Goal: Information Seeking & Learning: Compare options

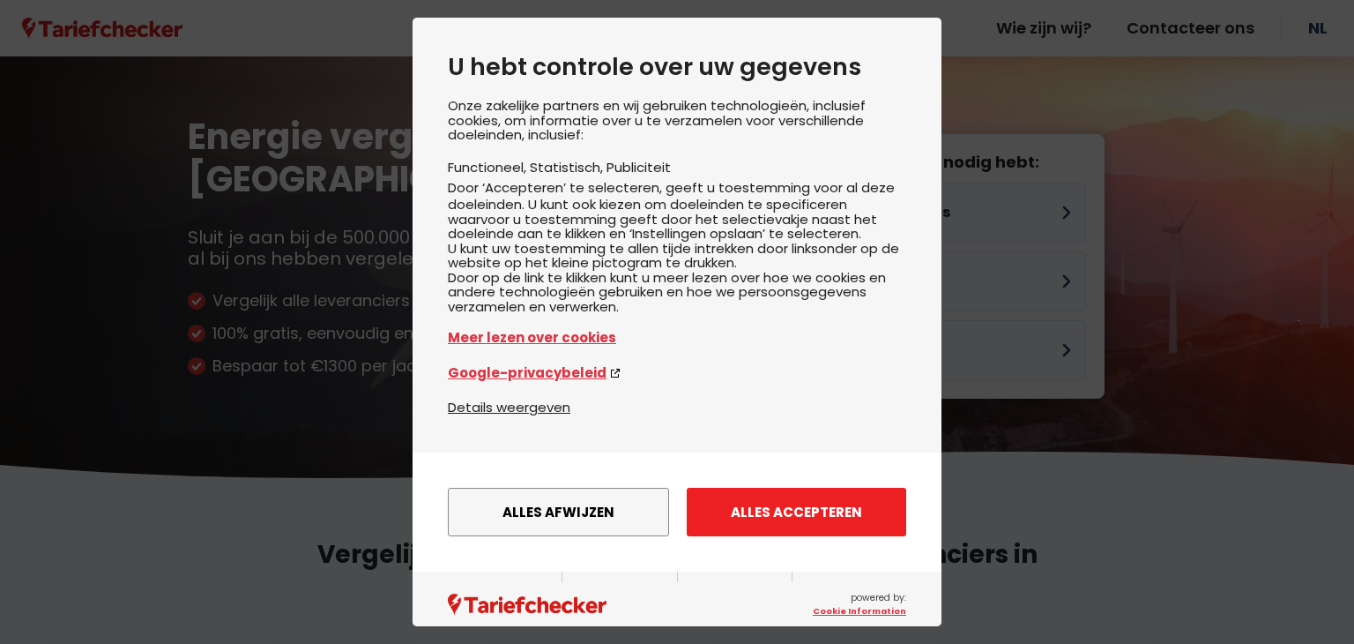
click at [729, 536] on button "Alles accepteren" at bounding box center [797, 512] width 220 height 48
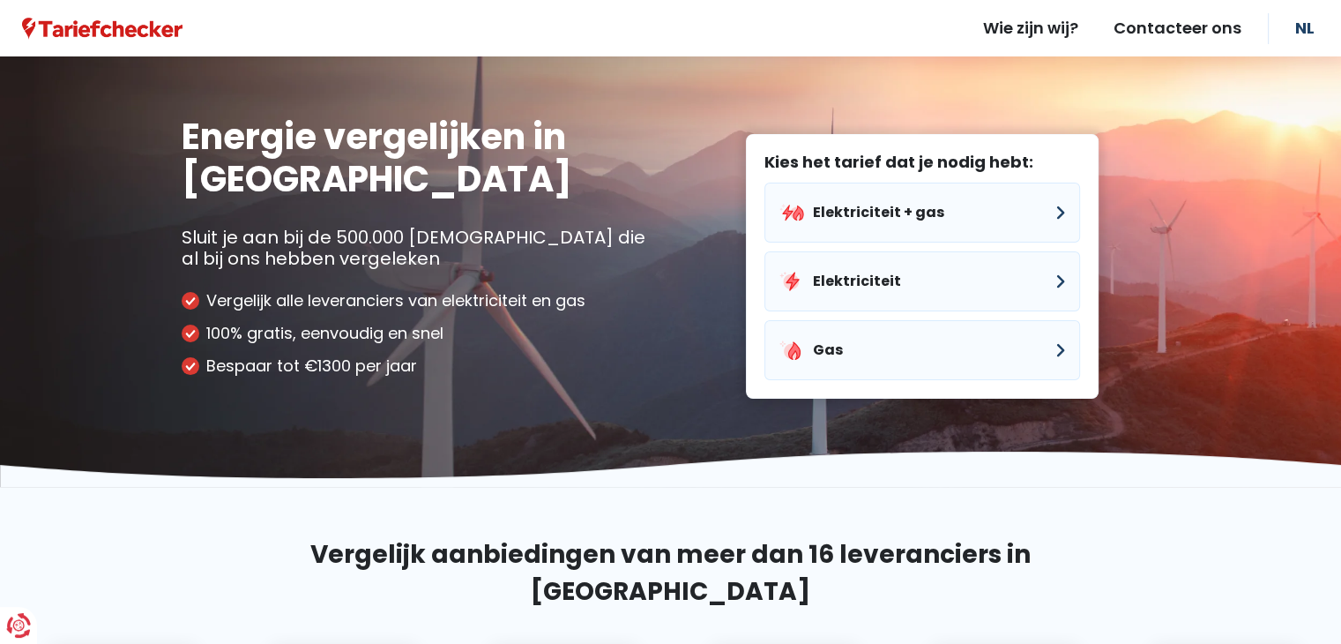
click at [752, 530] on section "Vergelijk aanbiedingen van meer dan 16 leveranciers in [GEOGRAPHIC_DATA]" at bounding box center [670, 635] width 1341 height 296
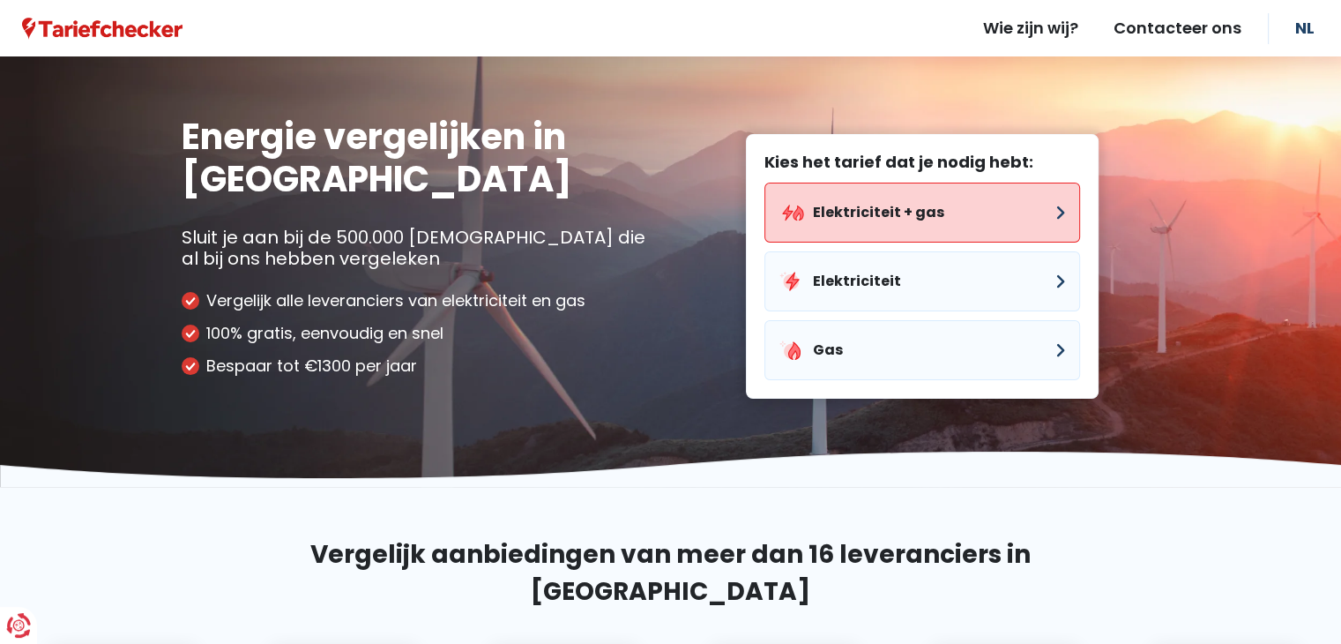
click at [882, 204] on button "Elektriciteit + gas" at bounding box center [923, 213] width 316 height 60
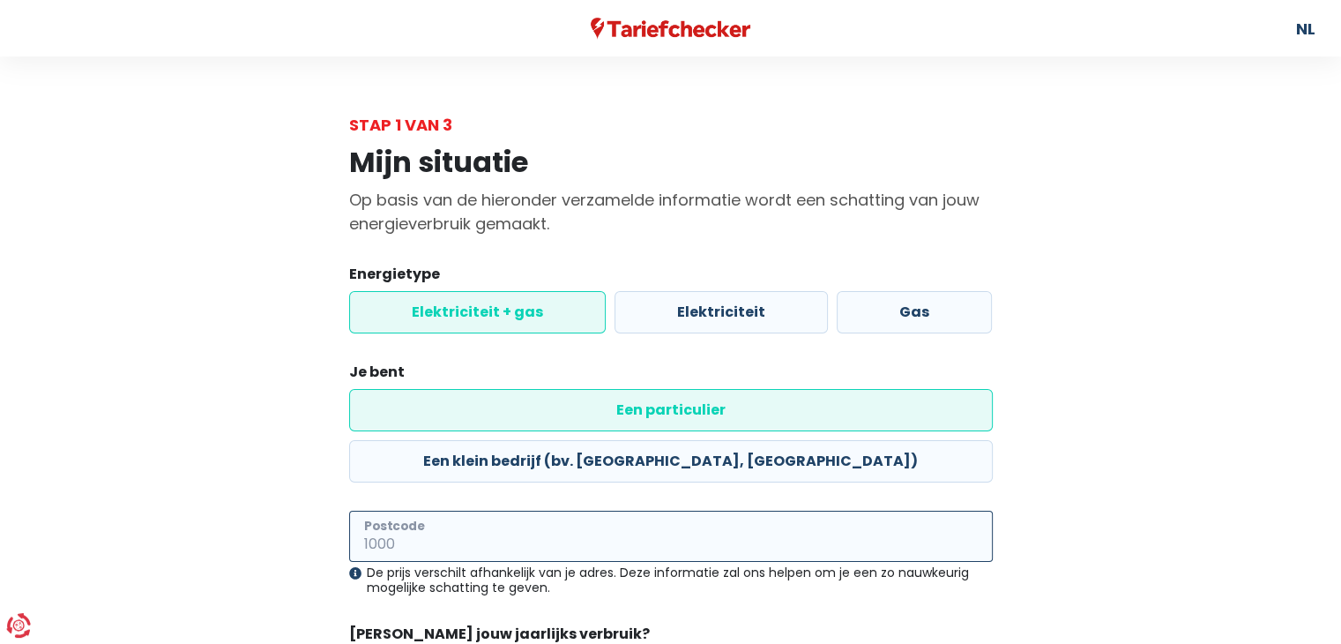
click at [577, 511] on input "Postcode" at bounding box center [671, 536] width 644 height 51
type input "5"
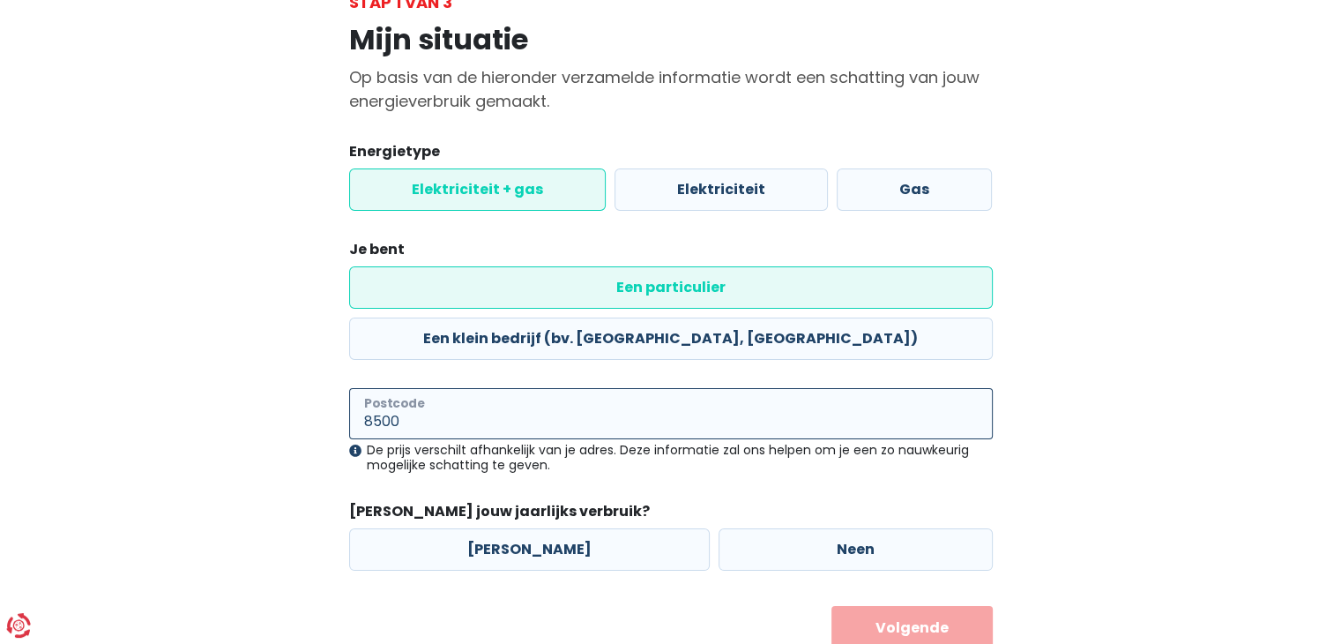
scroll to position [123, 0]
type input "8500"
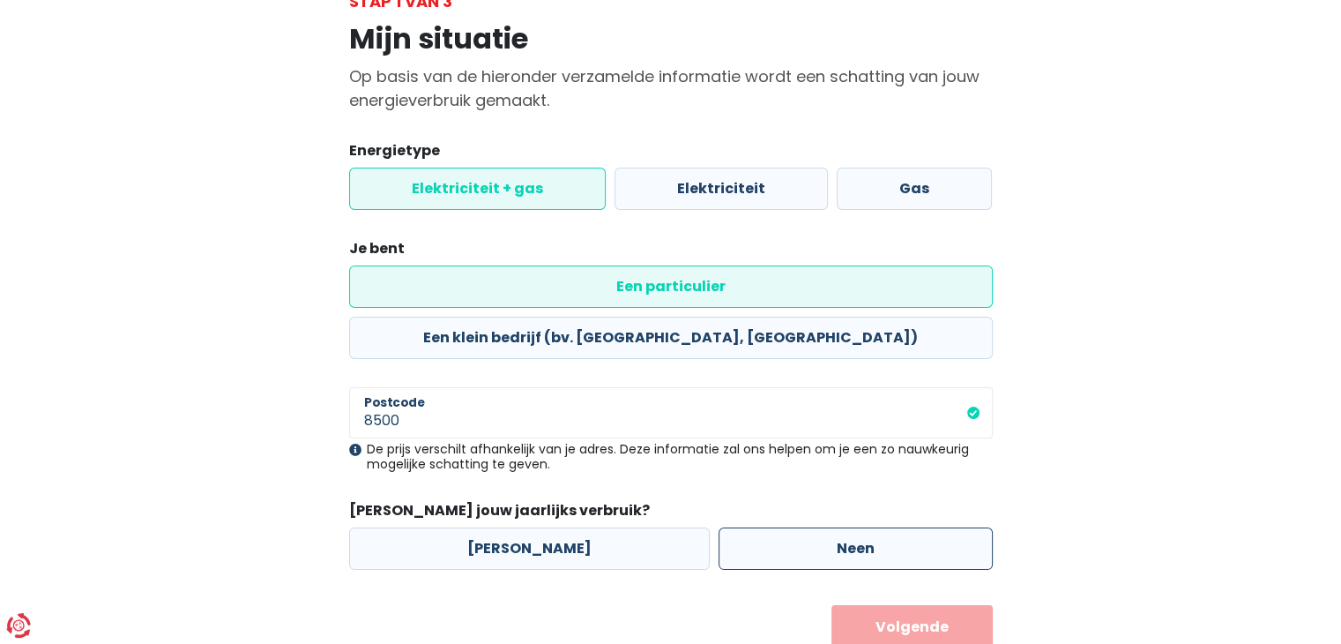
click at [811, 527] on label "Neen" at bounding box center [856, 548] width 274 height 42
click at [811, 527] on input "Neen" at bounding box center [856, 548] width 274 height 42
radio input "true"
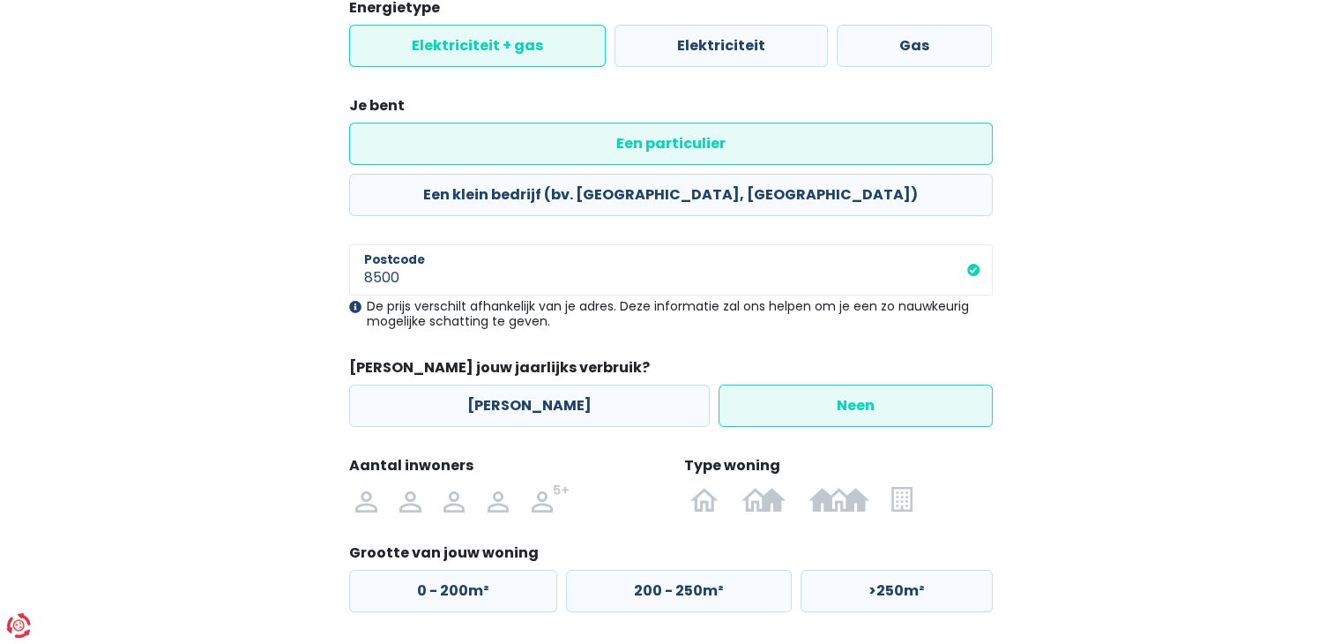
scroll to position [270, 0]
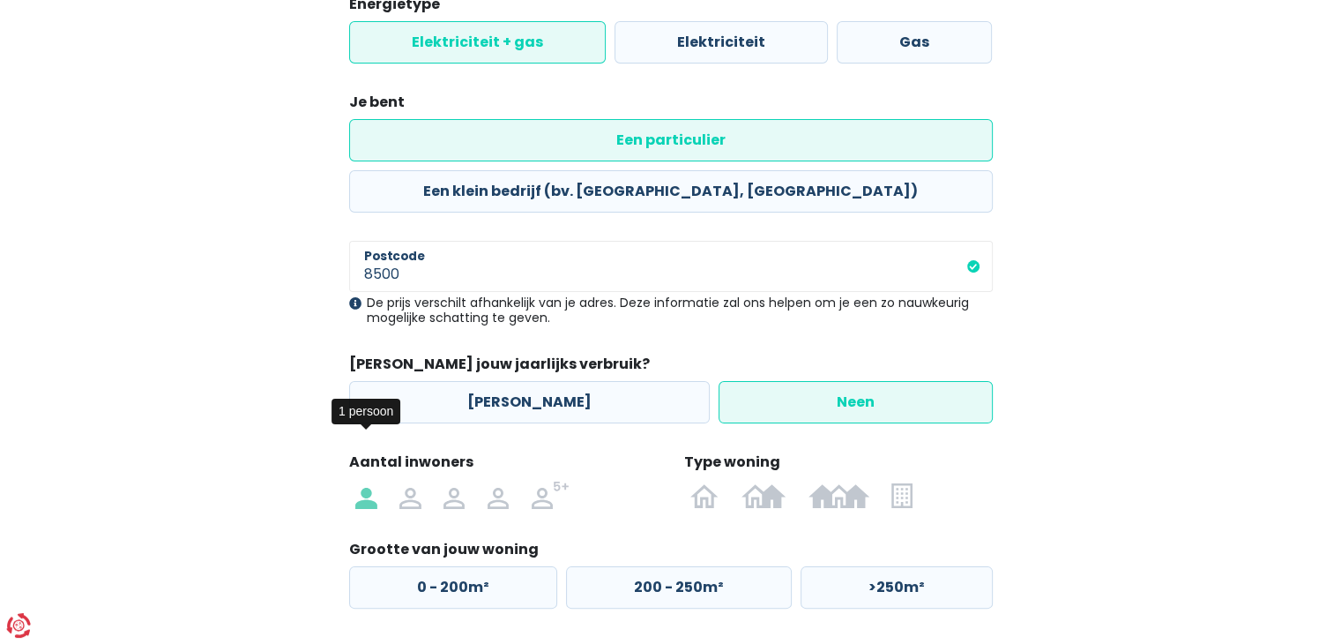
click at [375, 481] on img at bounding box center [365, 495] width 21 height 28
click at [375, 481] on input "radio" at bounding box center [367, 495] width 44 height 28
radio input "true"
click at [917, 481] on label at bounding box center [902, 495] width 43 height 28
click at [917, 481] on input "radio" at bounding box center [902, 495] width 43 height 28
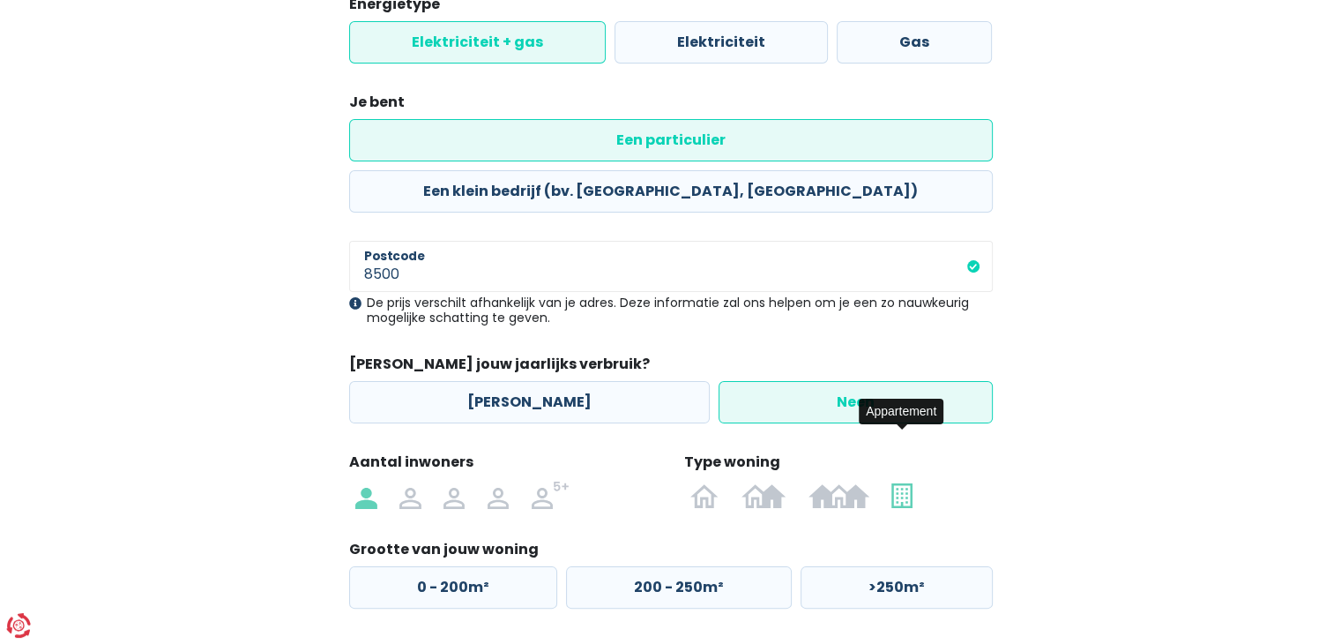
radio input "true"
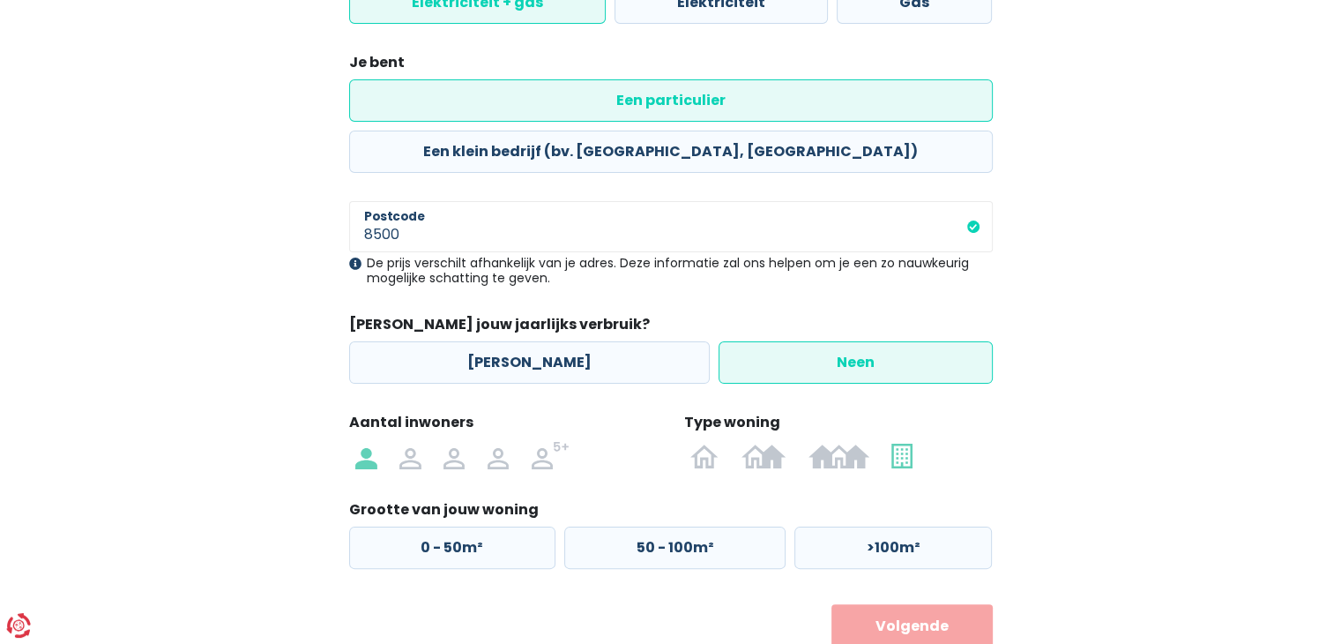
scroll to position [309, 0]
click at [693, 527] on label "50 - 100m²" at bounding box center [674, 548] width 221 height 42
click at [693, 527] on input "50 - 100m²" at bounding box center [674, 548] width 221 height 42
radio input "true"
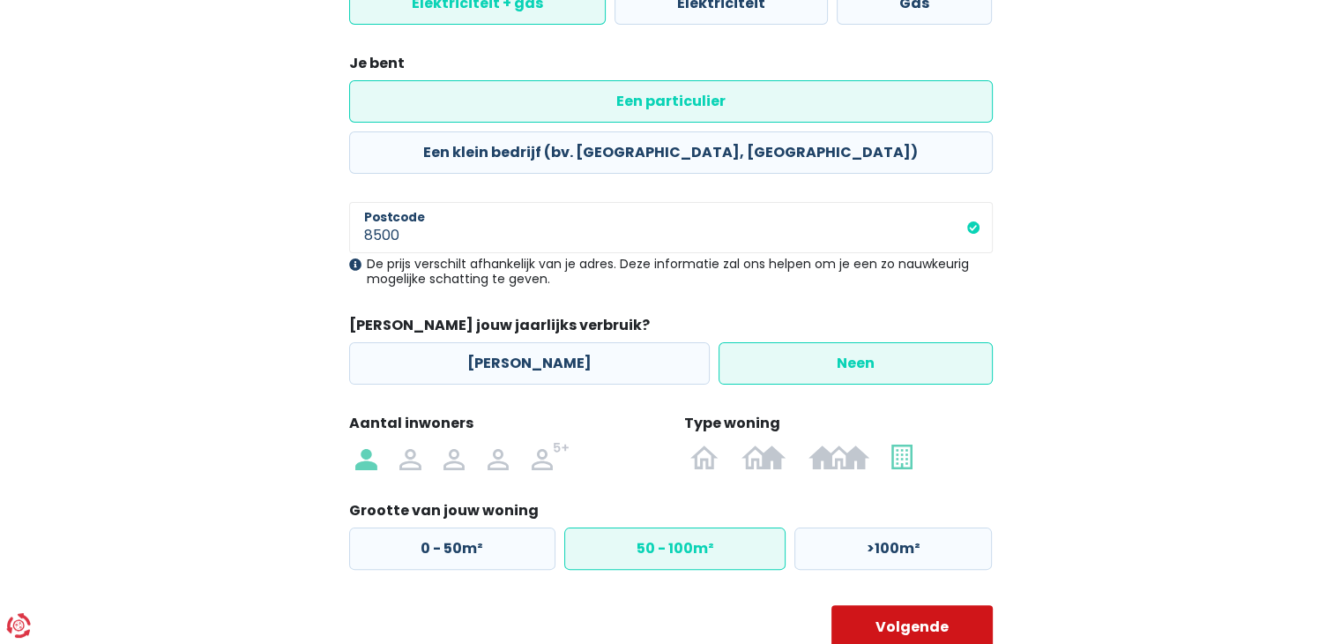
click at [929, 605] on button "Volgende" at bounding box center [912, 627] width 161 height 44
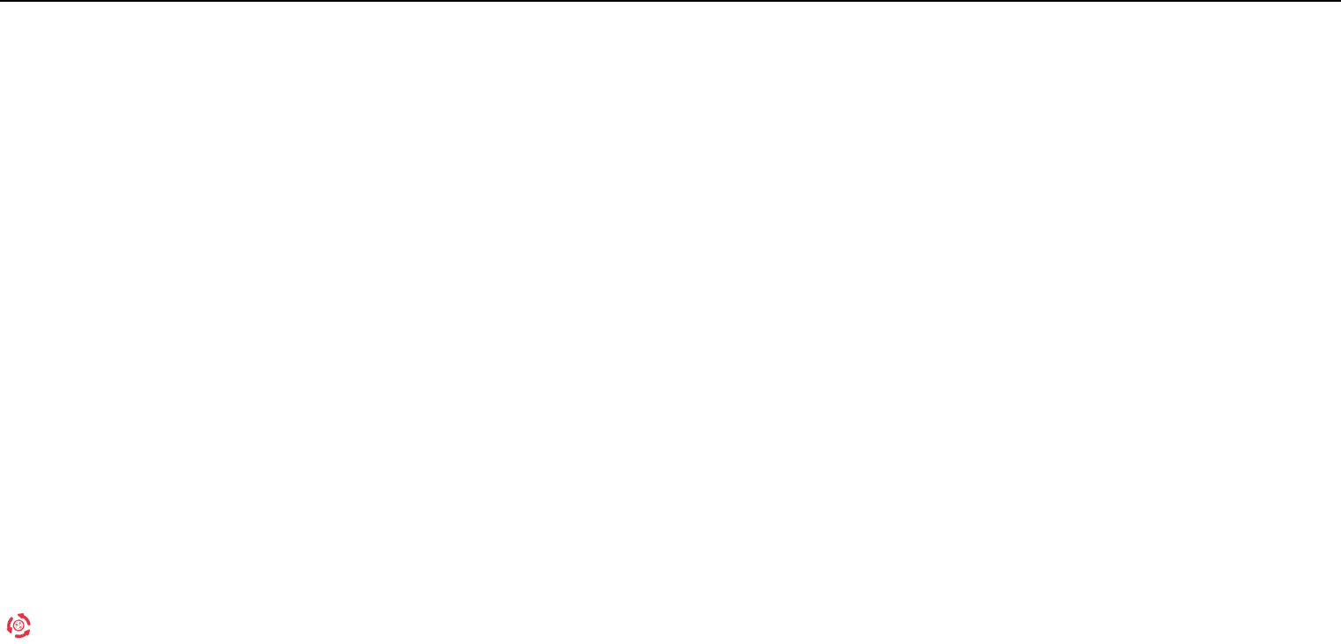
select select
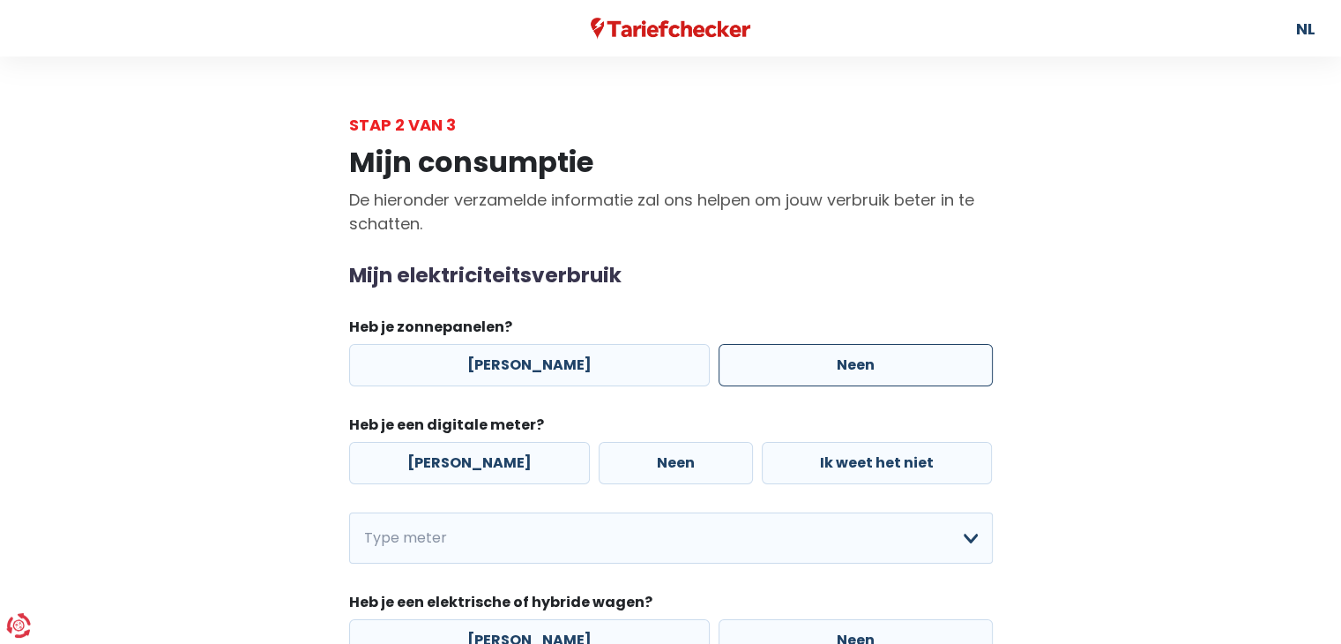
click at [873, 357] on label "Neen" at bounding box center [856, 365] width 274 height 42
click at [873, 357] on input "Neen" at bounding box center [856, 365] width 274 height 42
radio input "true"
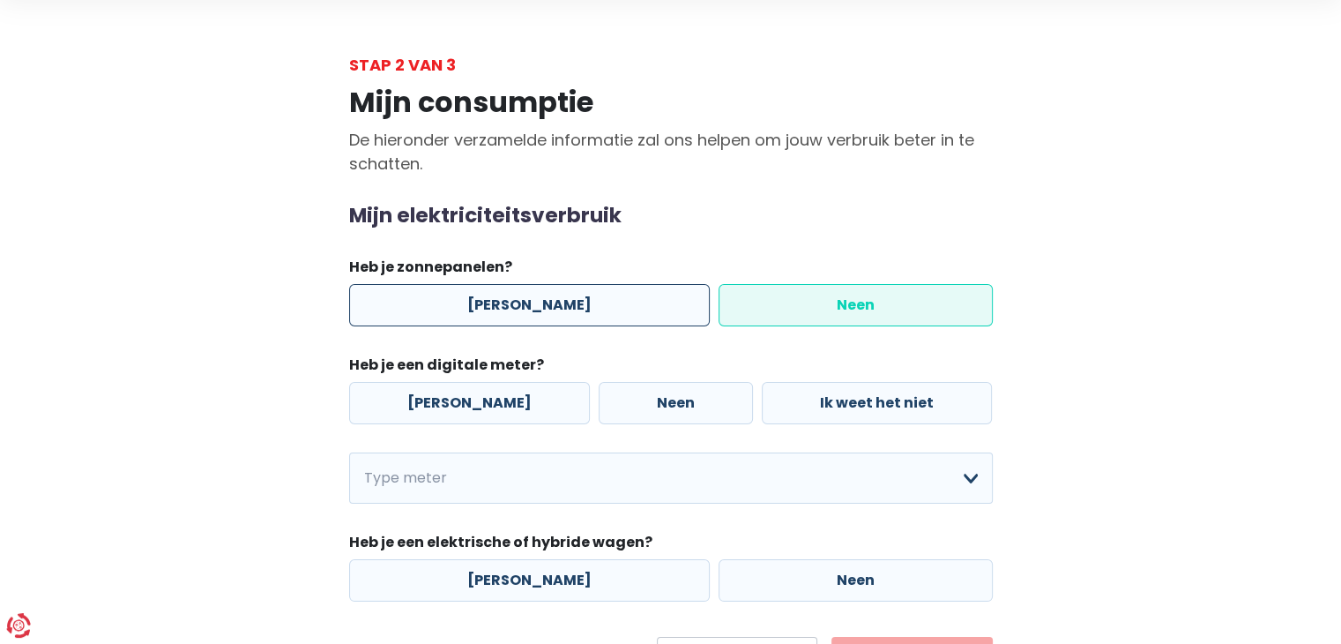
scroll to position [63, 0]
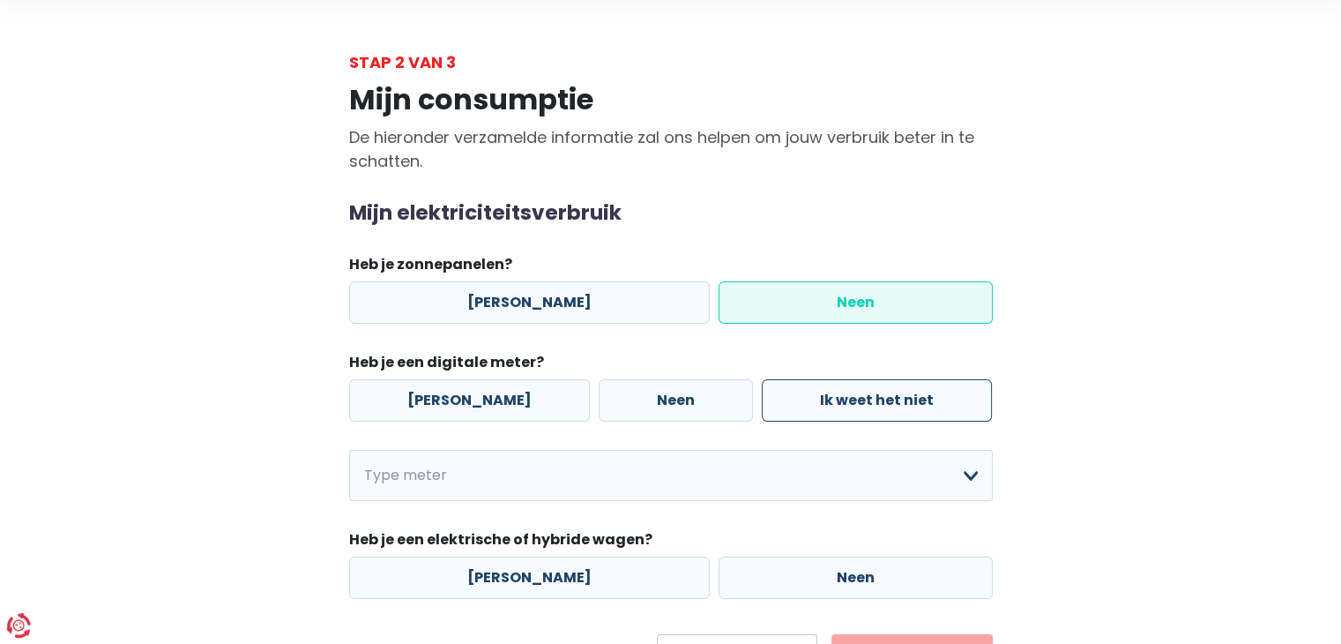
click at [948, 415] on label "Ik weet het niet" at bounding box center [877, 400] width 230 height 42
click at [948, 415] on input "Ik weet het niet" at bounding box center [877, 400] width 230 height 42
radio input "true"
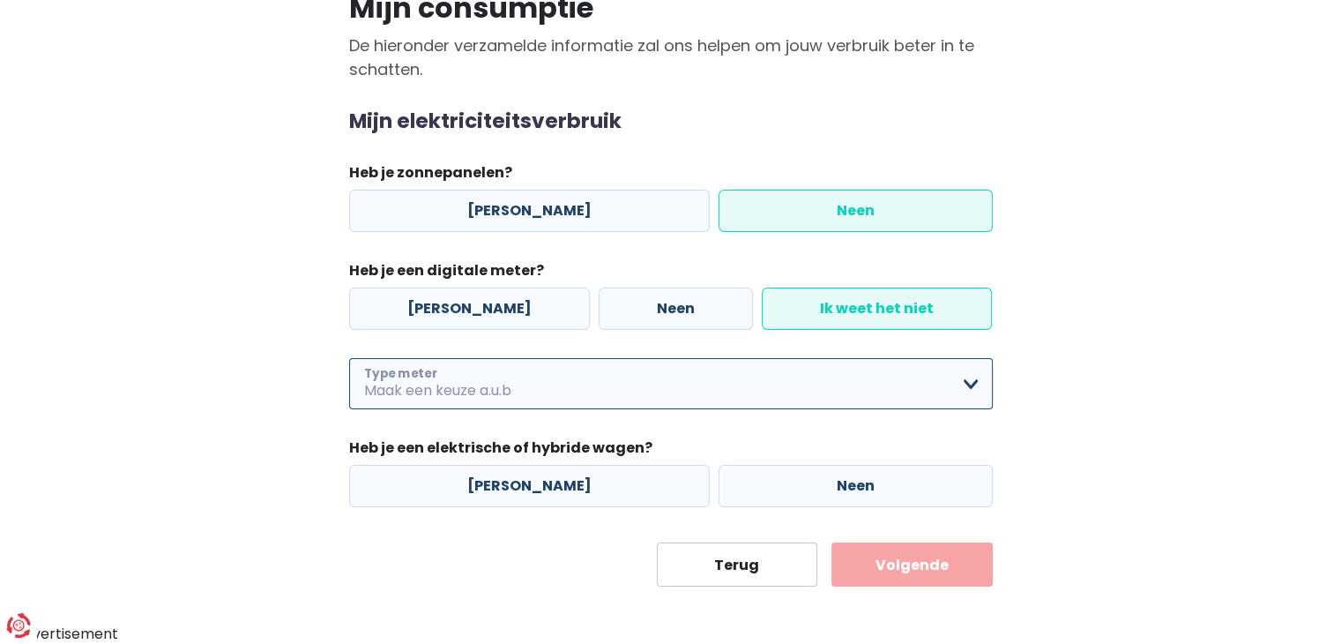
click at [734, 369] on select "Enkelvoudig Tweevoudig Enkelvoudig + uitsluitend nachttarief Tweevoudig + uitsl…" at bounding box center [671, 383] width 644 height 51
click at [948, 388] on select "Enkelvoudig Tweevoudig Enkelvoudig + uitsluitend nachttarief Tweevoudig + uitsl…" at bounding box center [671, 383] width 644 height 51
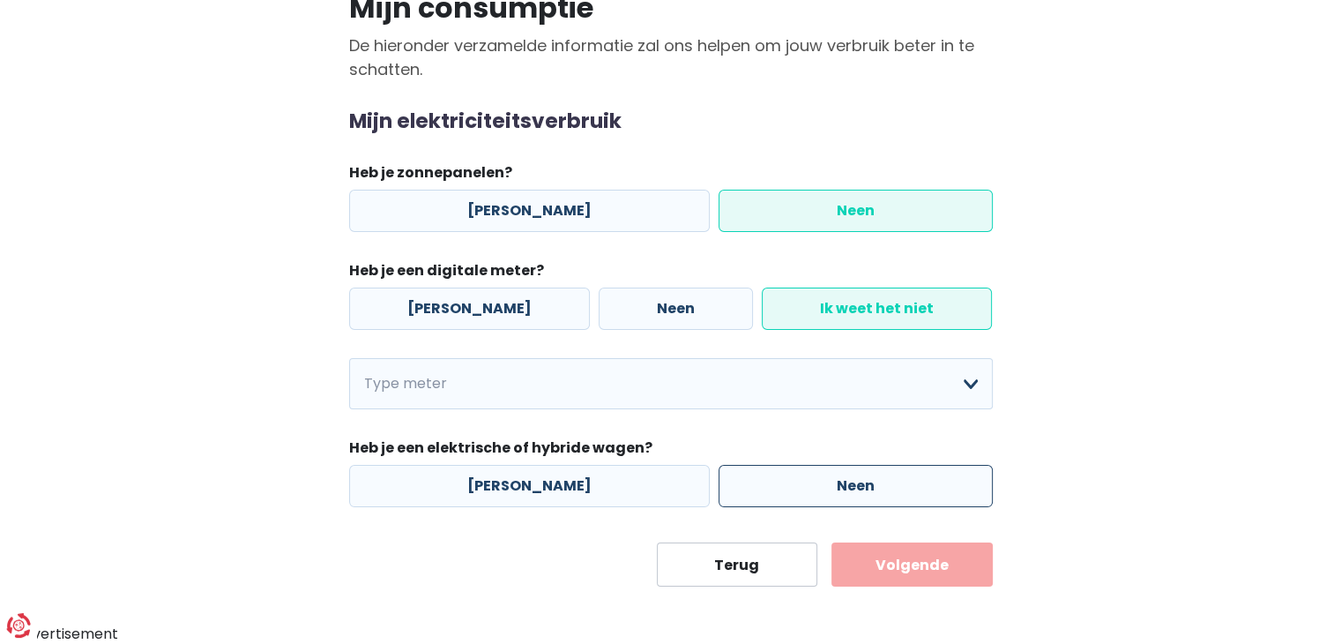
click at [787, 482] on label "Neen" at bounding box center [856, 486] width 274 height 42
click at [787, 482] on input "Neen" at bounding box center [856, 486] width 274 height 42
radio input "true"
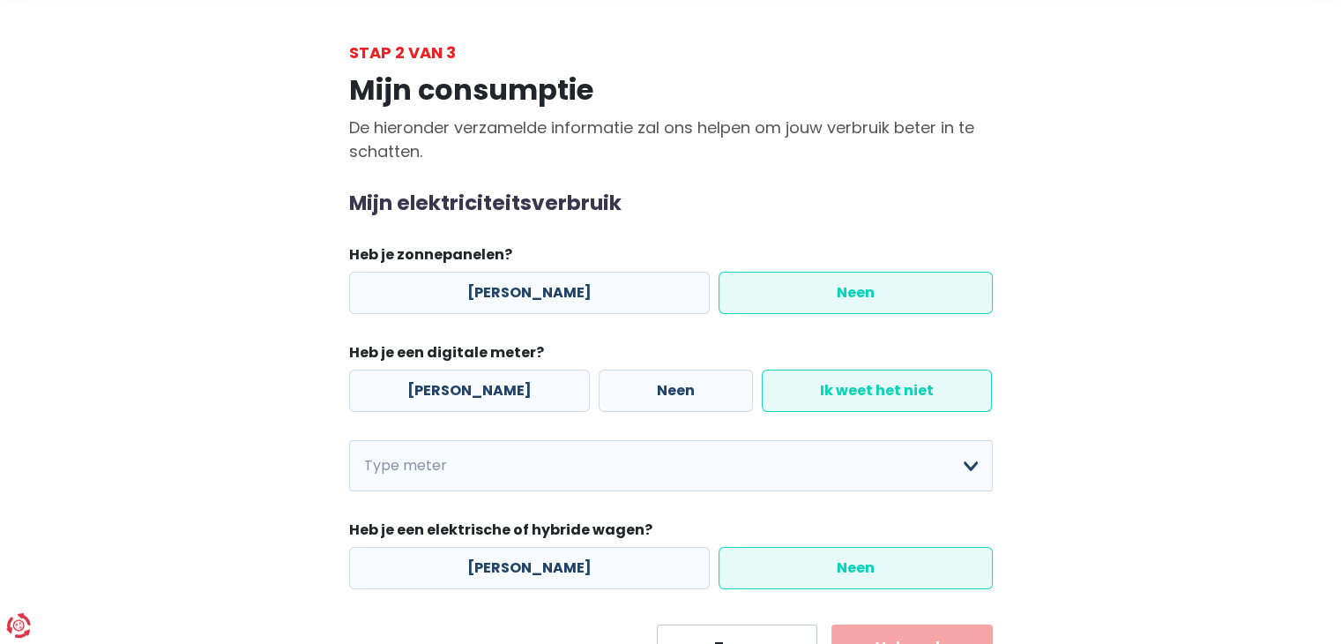
scroll to position [75, 0]
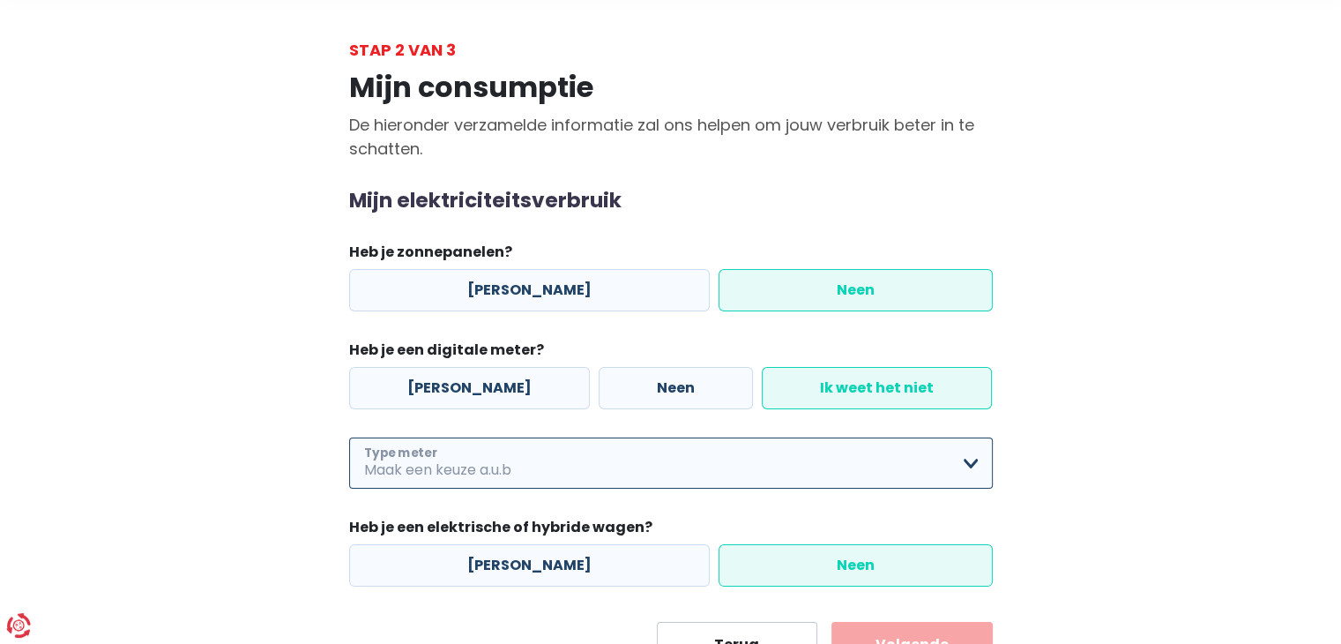
click at [685, 463] on select "Enkelvoudig Tweevoudig Enkelvoudig + uitsluitend nachttarief Tweevoudig + uitsl…" at bounding box center [671, 462] width 644 height 51
click at [349, 437] on select "Enkelvoudig Tweevoudig Enkelvoudig + uitsluitend nachttarief Tweevoudig + uitsl…" at bounding box center [671, 462] width 644 height 51
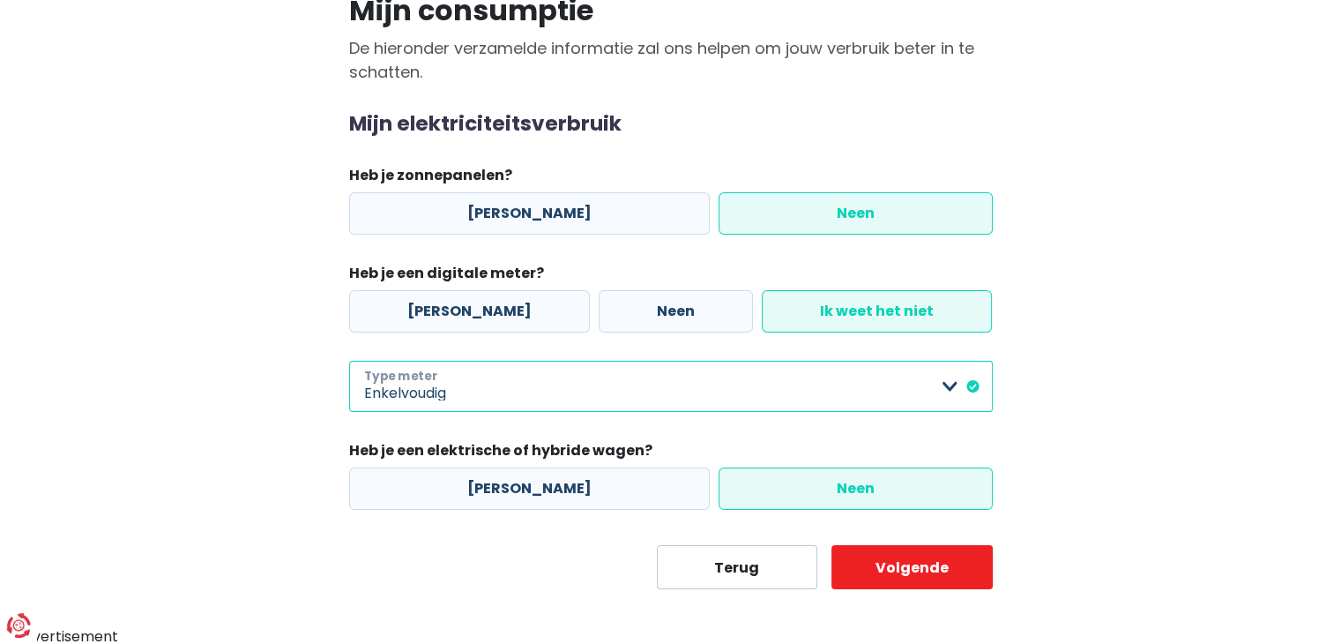
scroll to position [154, 0]
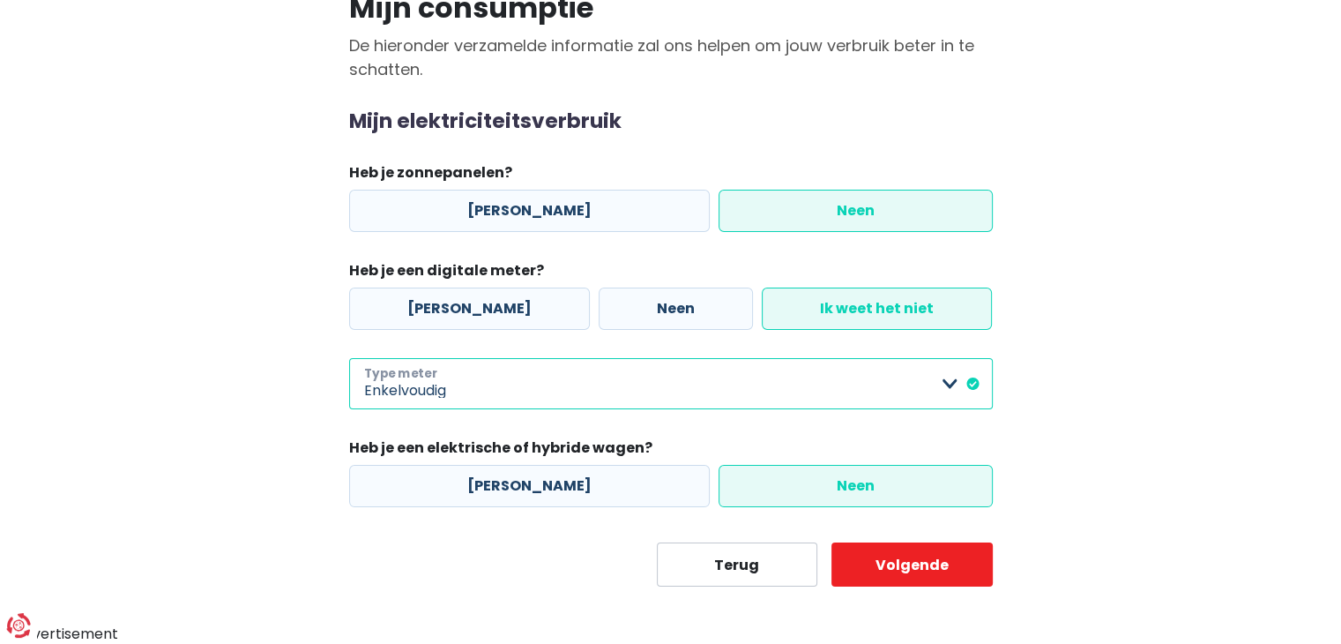
click at [865, 393] on select "Enkelvoudig Tweevoudig Enkelvoudig + uitsluitend nachttarief Tweevoudig + uitsl…" at bounding box center [671, 383] width 644 height 51
select select "day_single_rate"
click at [349, 358] on select "Enkelvoudig Tweevoudig Enkelvoudig + uitsluitend nachttarief Tweevoudig + uitsl…" at bounding box center [671, 383] width 644 height 51
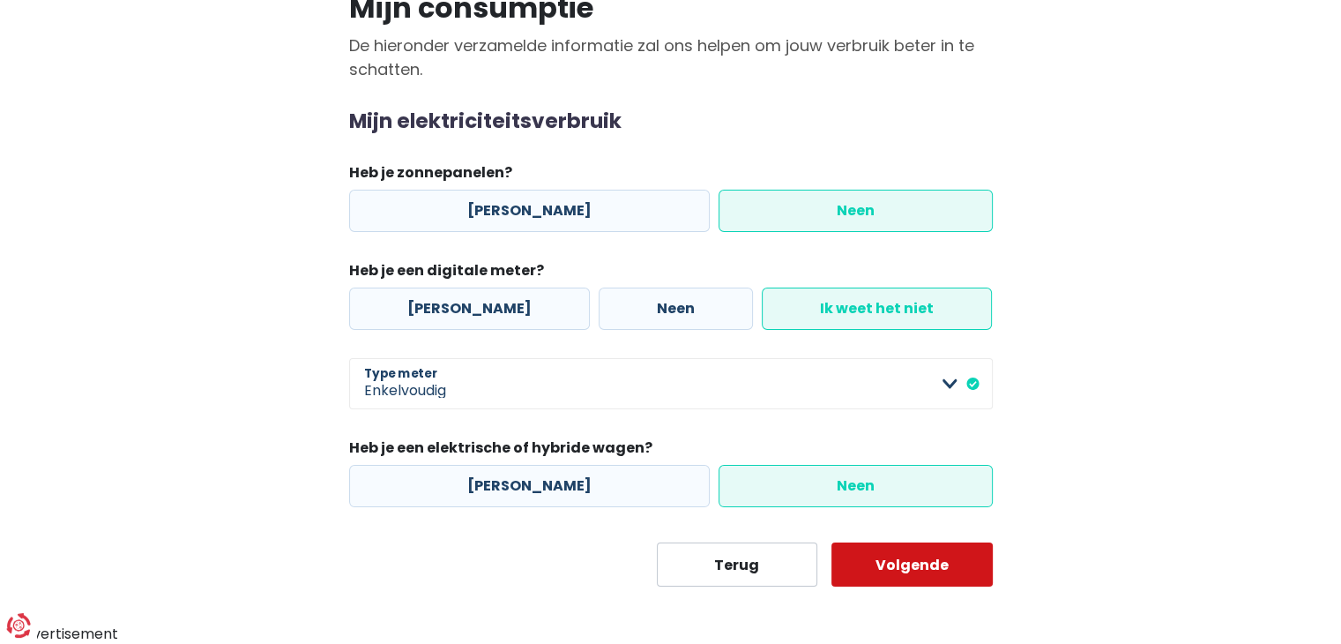
click at [935, 574] on button "Volgende" at bounding box center [912, 564] width 161 height 44
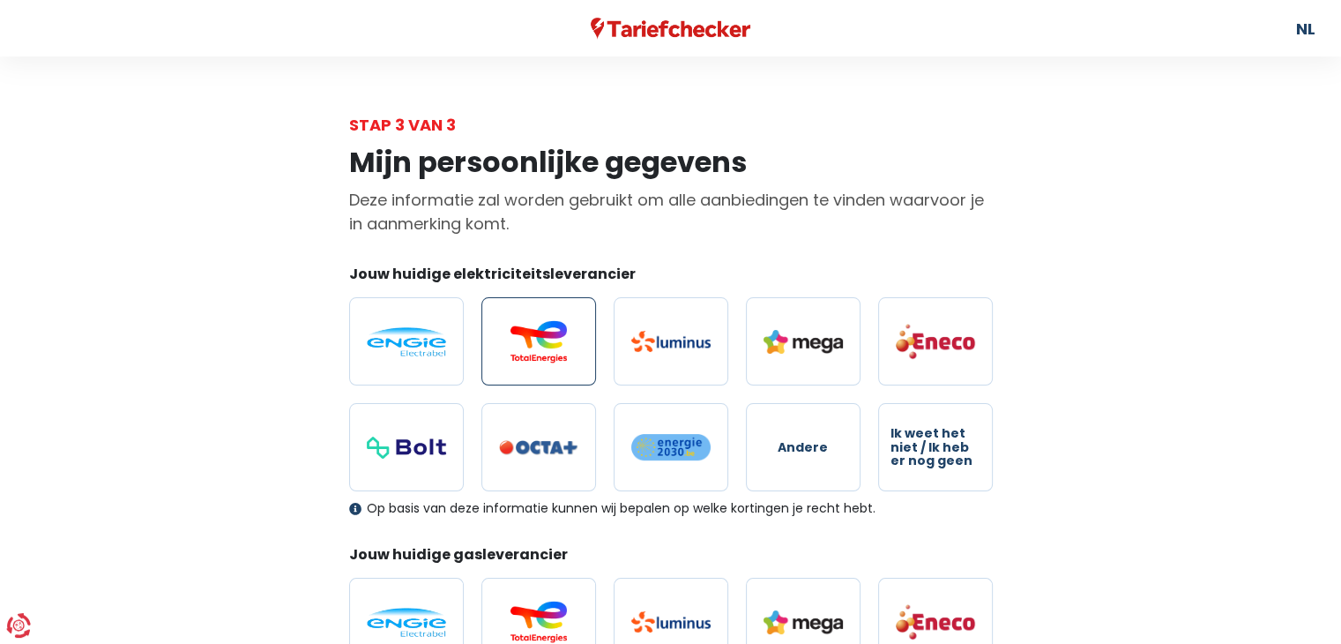
click at [540, 338] on img at bounding box center [538, 341] width 79 height 42
click at [540, 338] on input "radio" at bounding box center [538, 341] width 115 height 88
radio input "true"
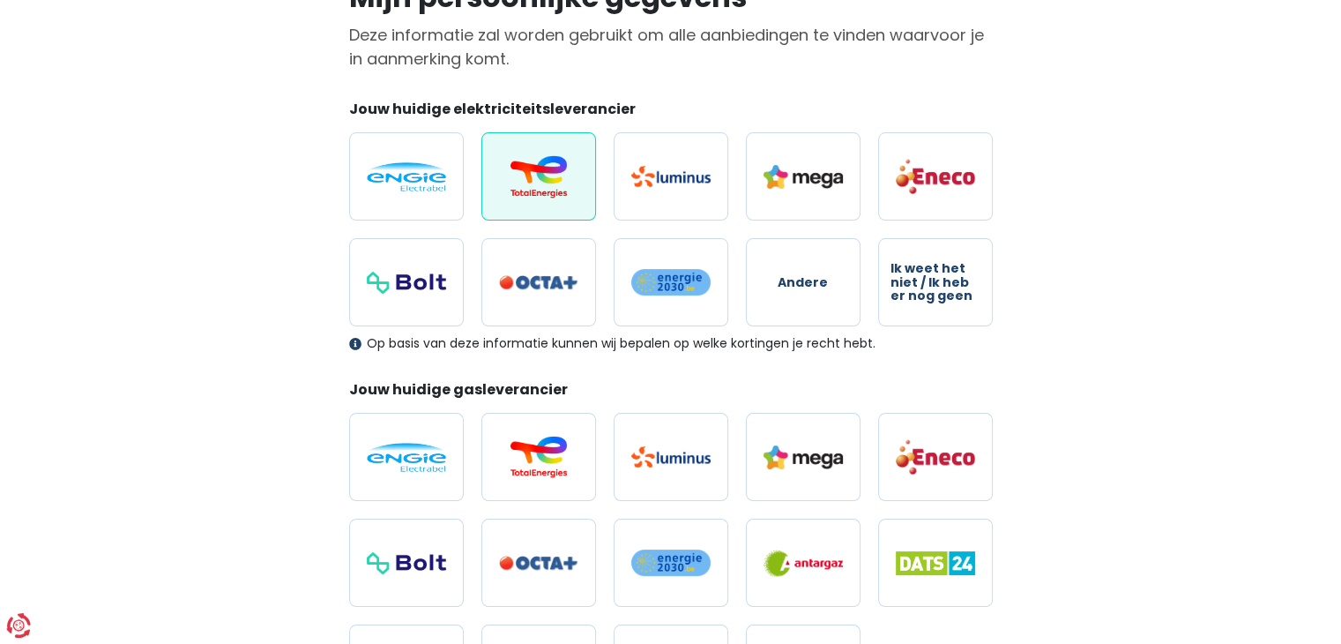
scroll to position [166, 0]
click at [540, 443] on img at bounding box center [538, 456] width 79 height 42
click at [540, 443] on input "radio" at bounding box center [538, 456] width 115 height 88
radio input "true"
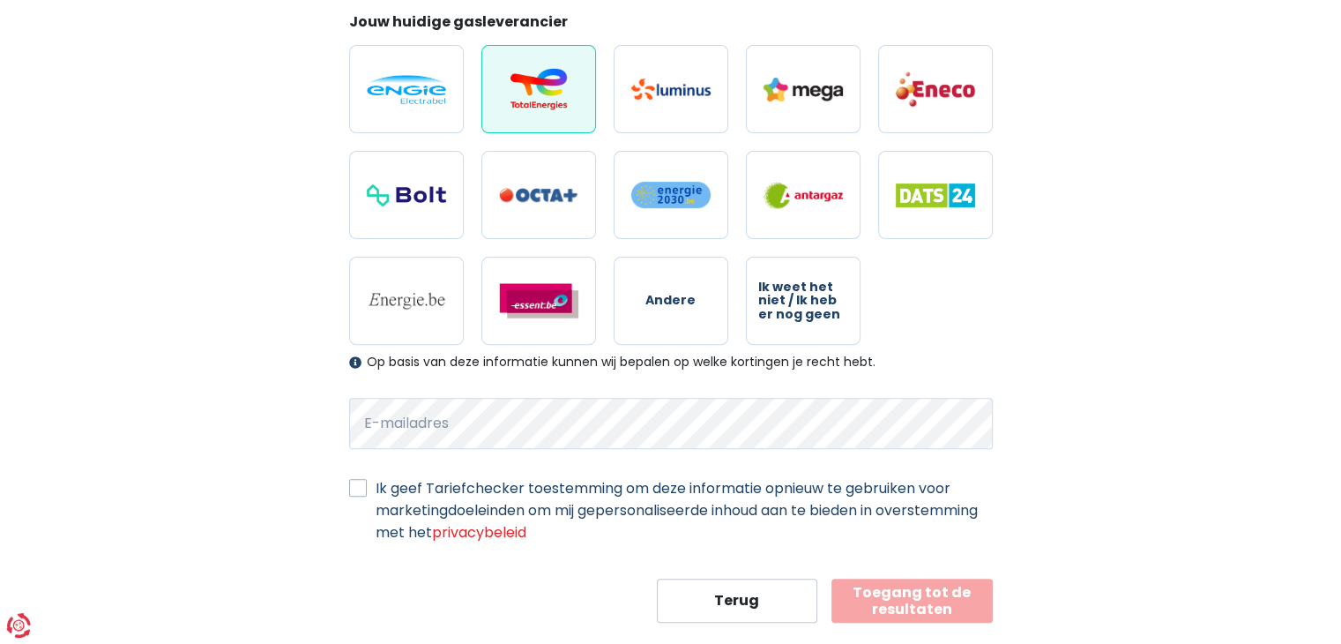
scroll to position [564, 0]
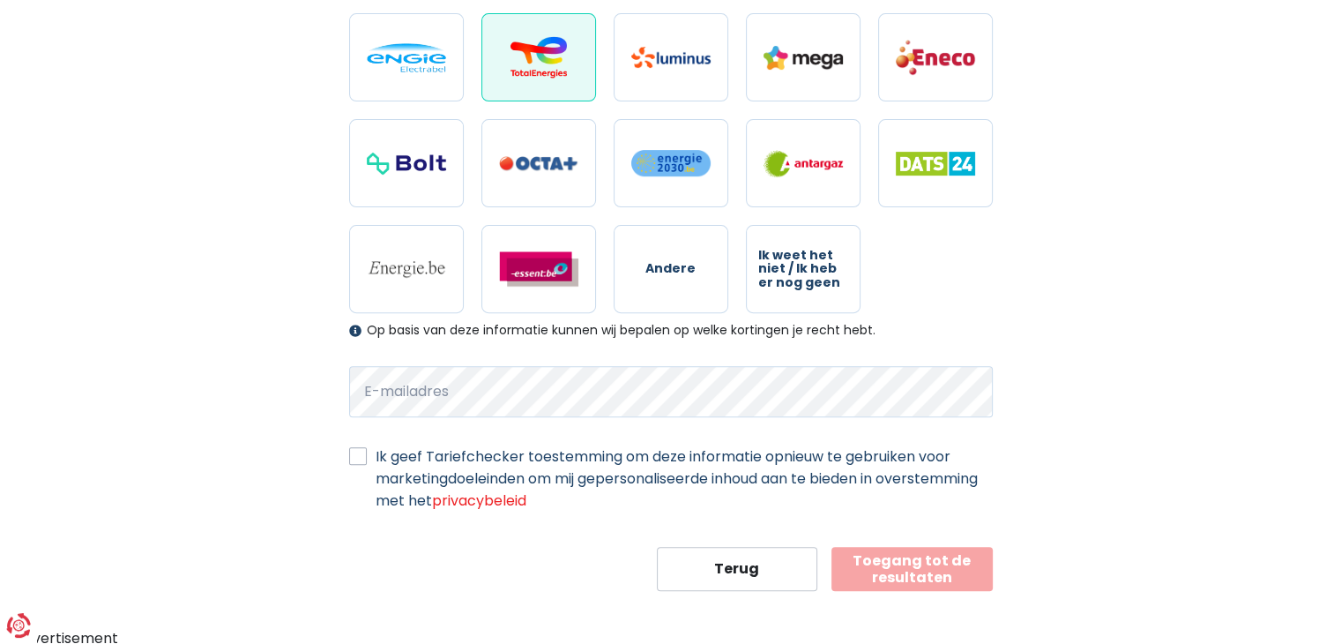
click at [376, 455] on label "Ik geef Tariefchecker toestemming om deze informatie opnieuw te gebruiken voor …" at bounding box center [684, 478] width 617 height 66
click at [362, 455] on input "Ik geef Tariefchecker toestemming om deze informatie opnieuw te gebruiken voor …" at bounding box center [358, 454] width 18 height 18
checkbox input "true"
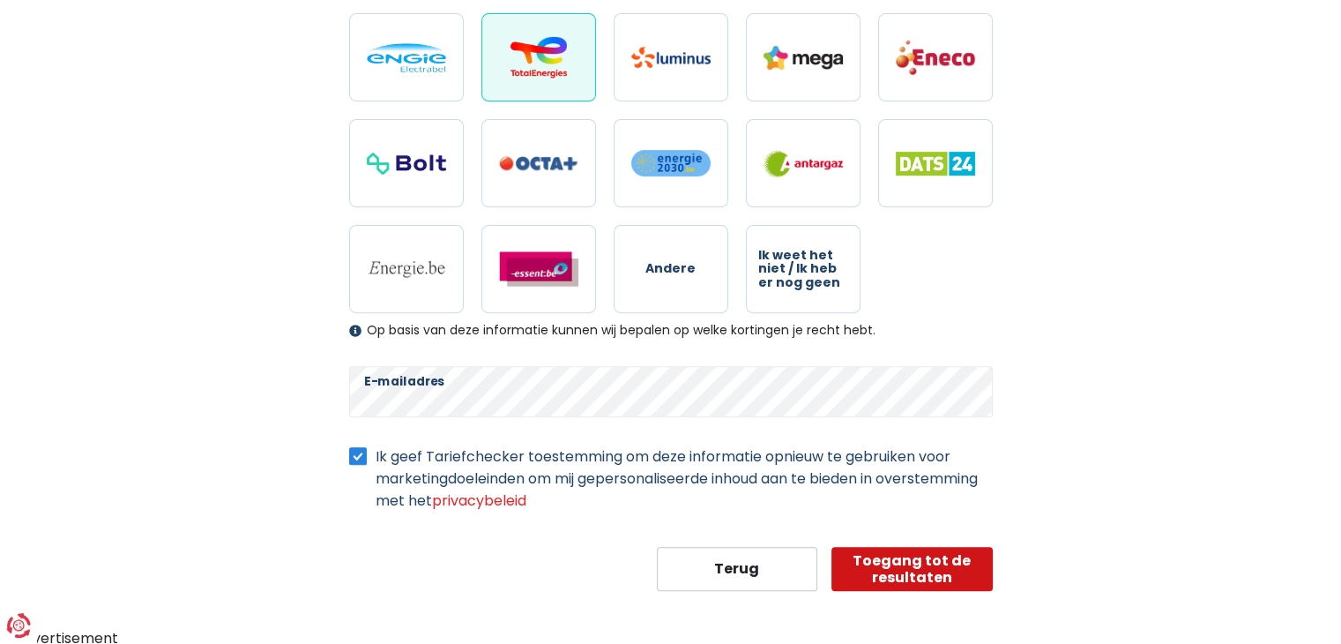
click at [906, 563] on button "Toegang tot de resultaten" at bounding box center [912, 569] width 161 height 44
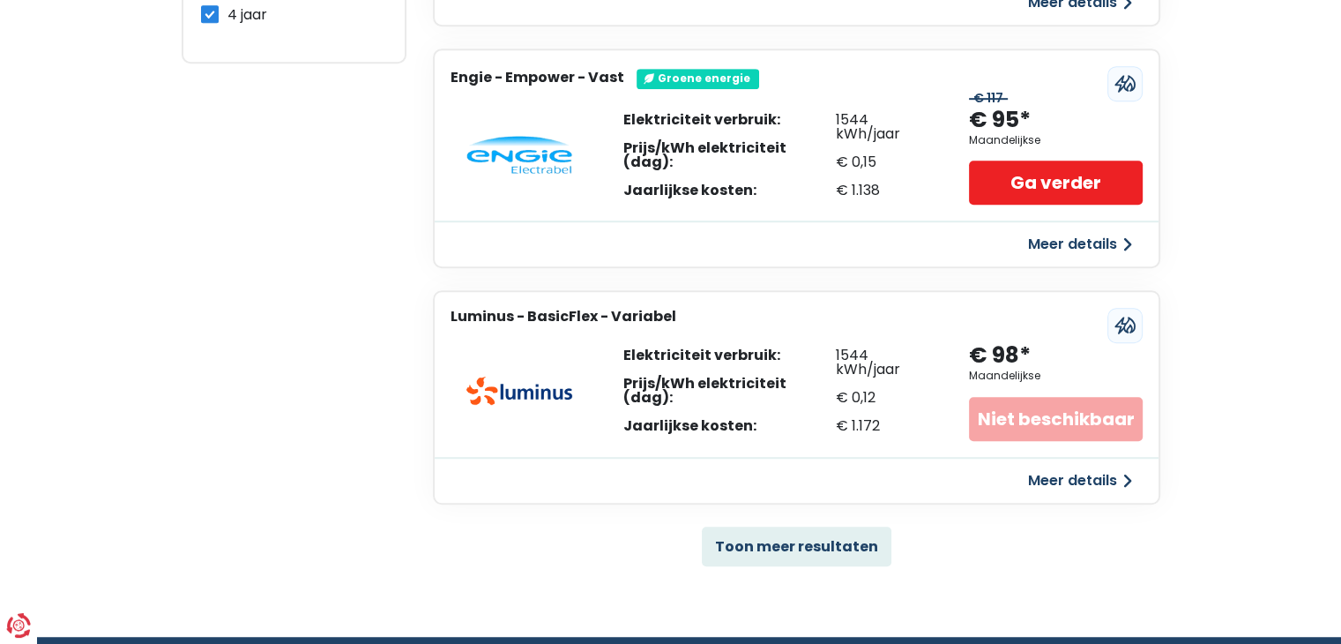
scroll to position [1059, 0]
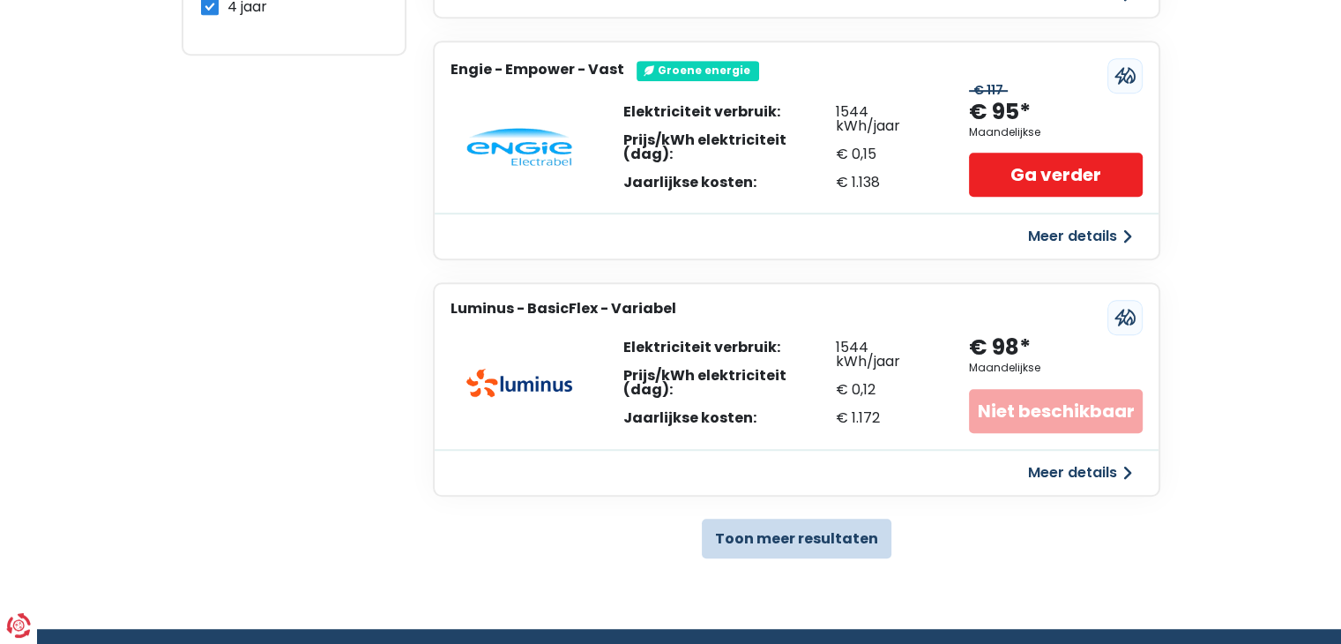
click at [823, 533] on button "Toon meer resultaten" at bounding box center [797, 538] width 190 height 40
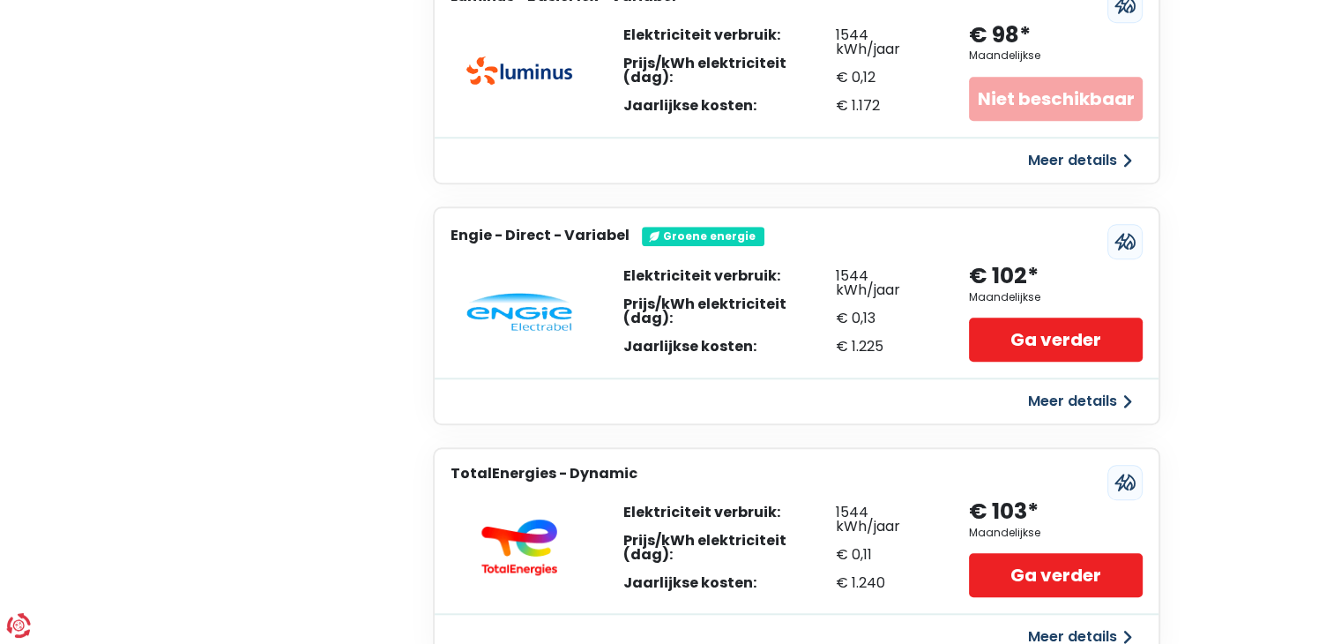
scroll to position [1358, 0]
